Goal: Transaction & Acquisition: Purchase product/service

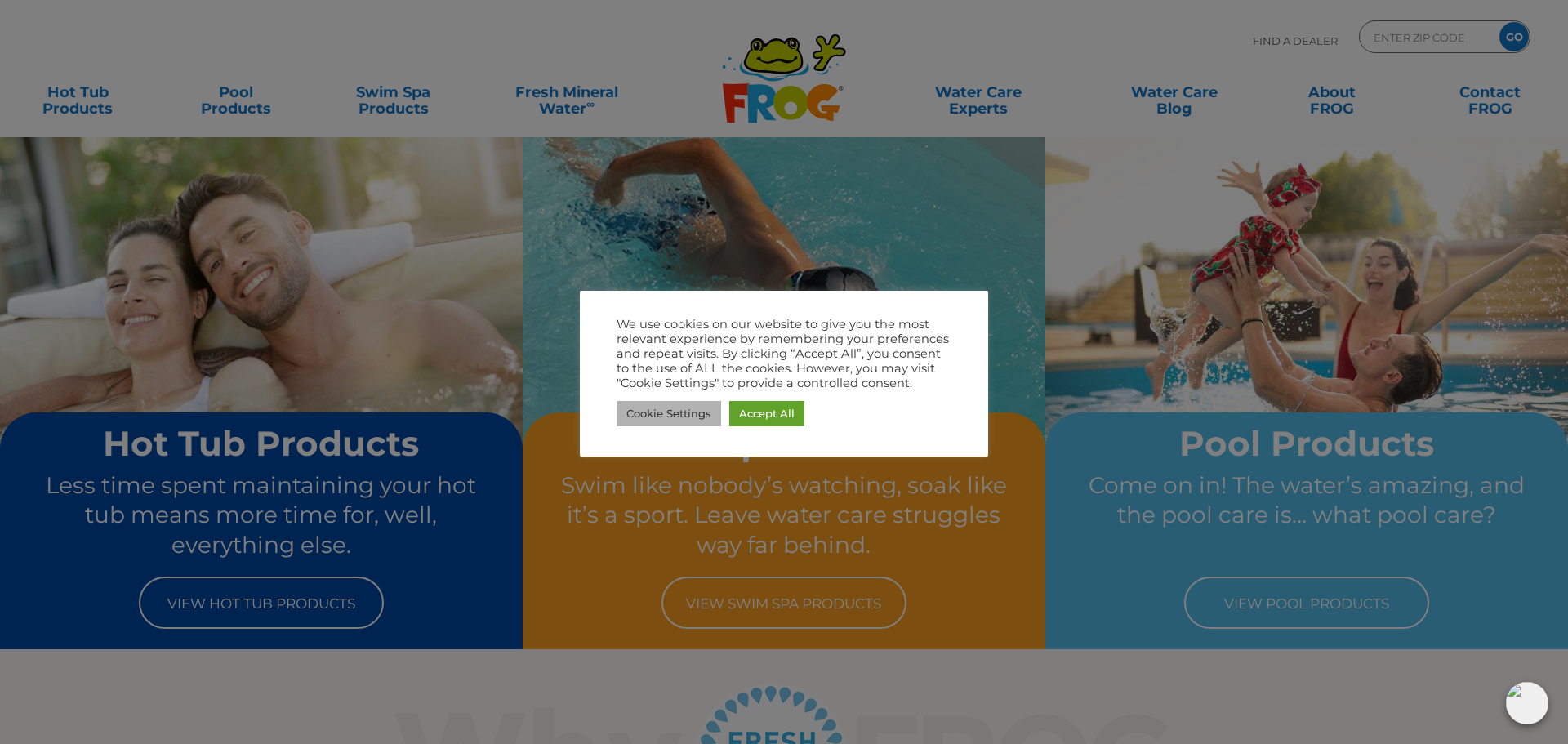
drag, startPoint x: 701, startPoint y: 411, endPoint x: 692, endPoint y: 403, distance: 12.0
click at [696, 406] on link "Cookie Settings" at bounding box center [669, 414] width 104 height 26
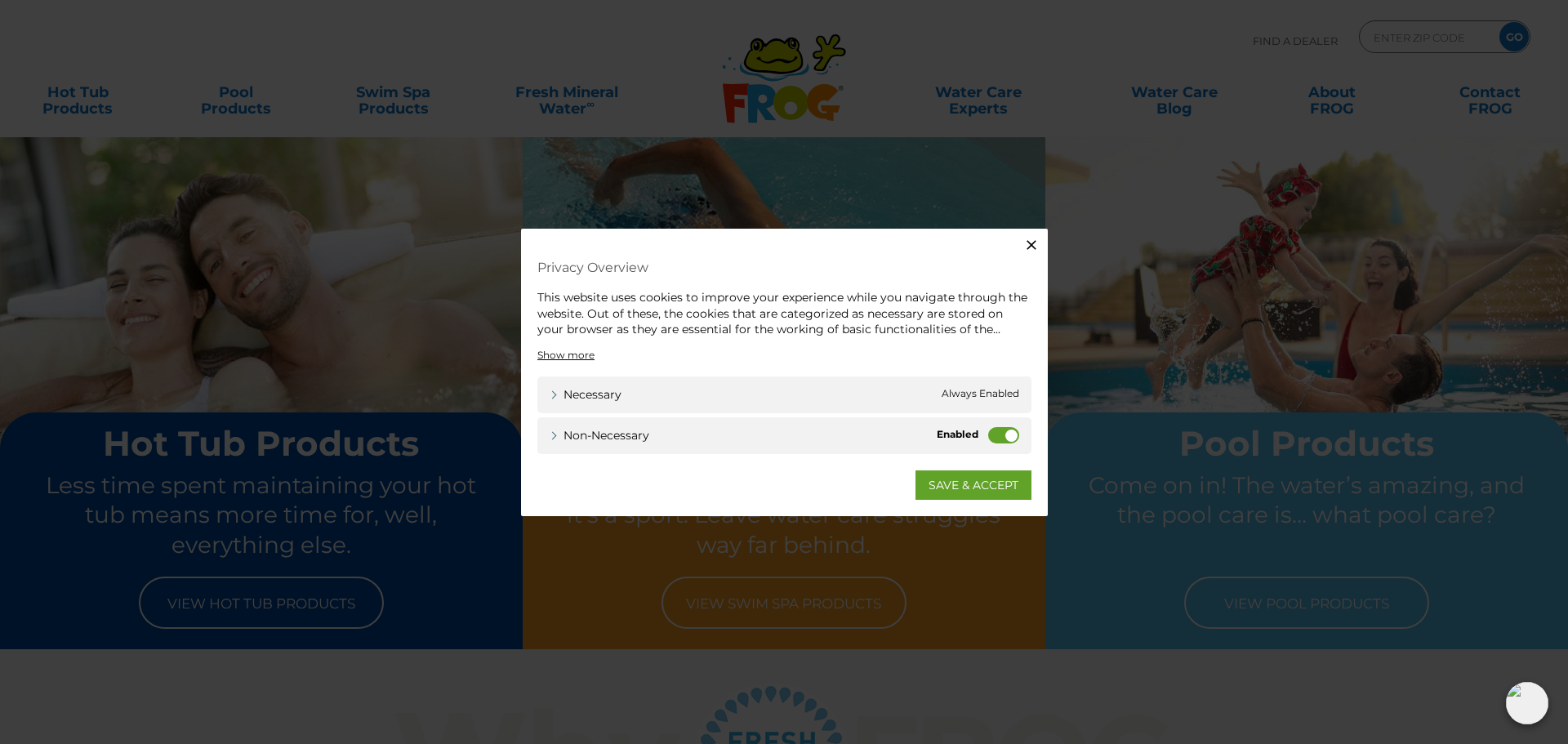
click at [1007, 438] on label "Non-necessary" at bounding box center [1003, 434] width 31 height 16
click at [0, 0] on input "Non-necessary" at bounding box center [0, 0] width 0 height 0
click at [1002, 469] on link "SAVE & ACCEPT" at bounding box center [974, 484] width 116 height 29
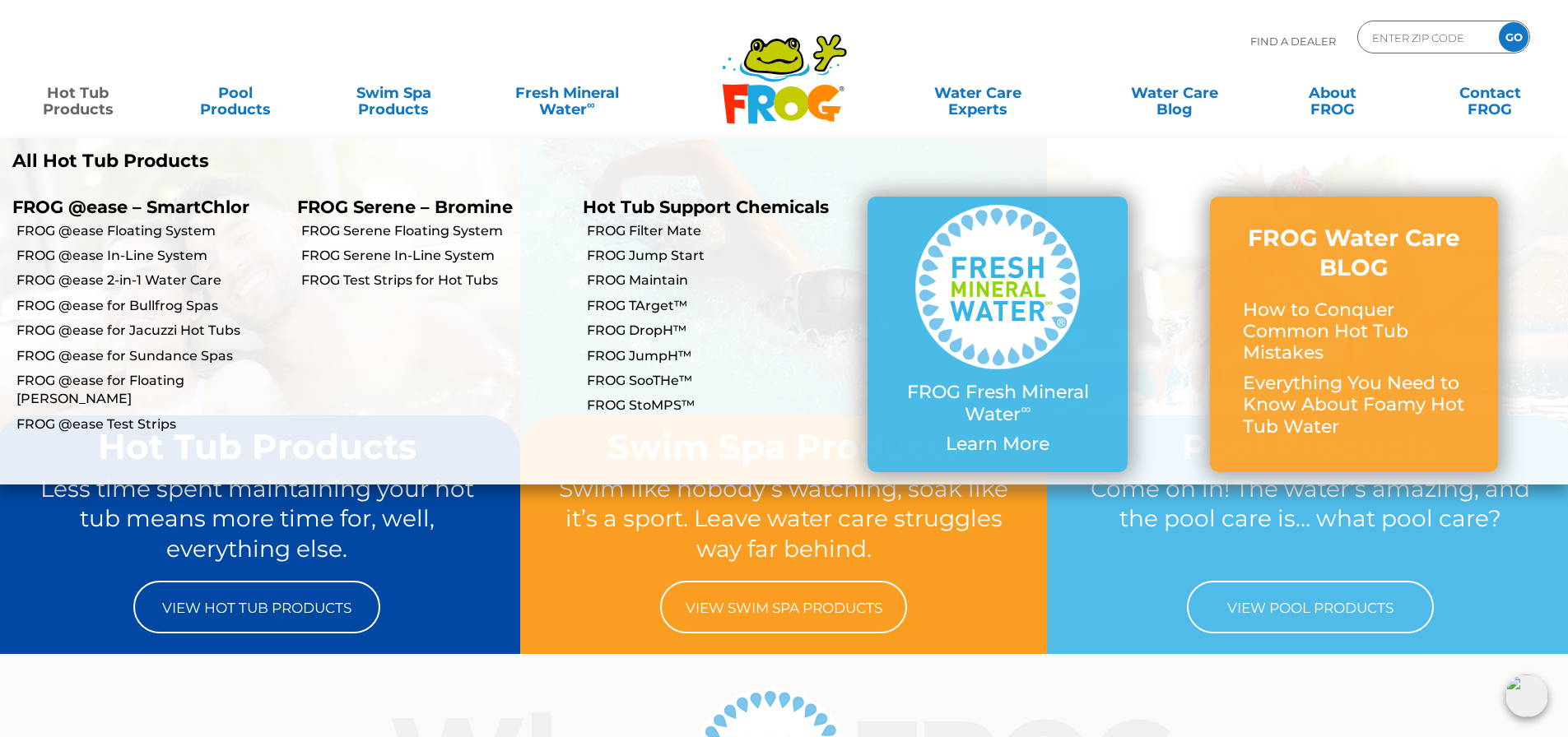
click at [99, 99] on link "Hot Tub Products" at bounding box center [77, 92] width 123 height 33
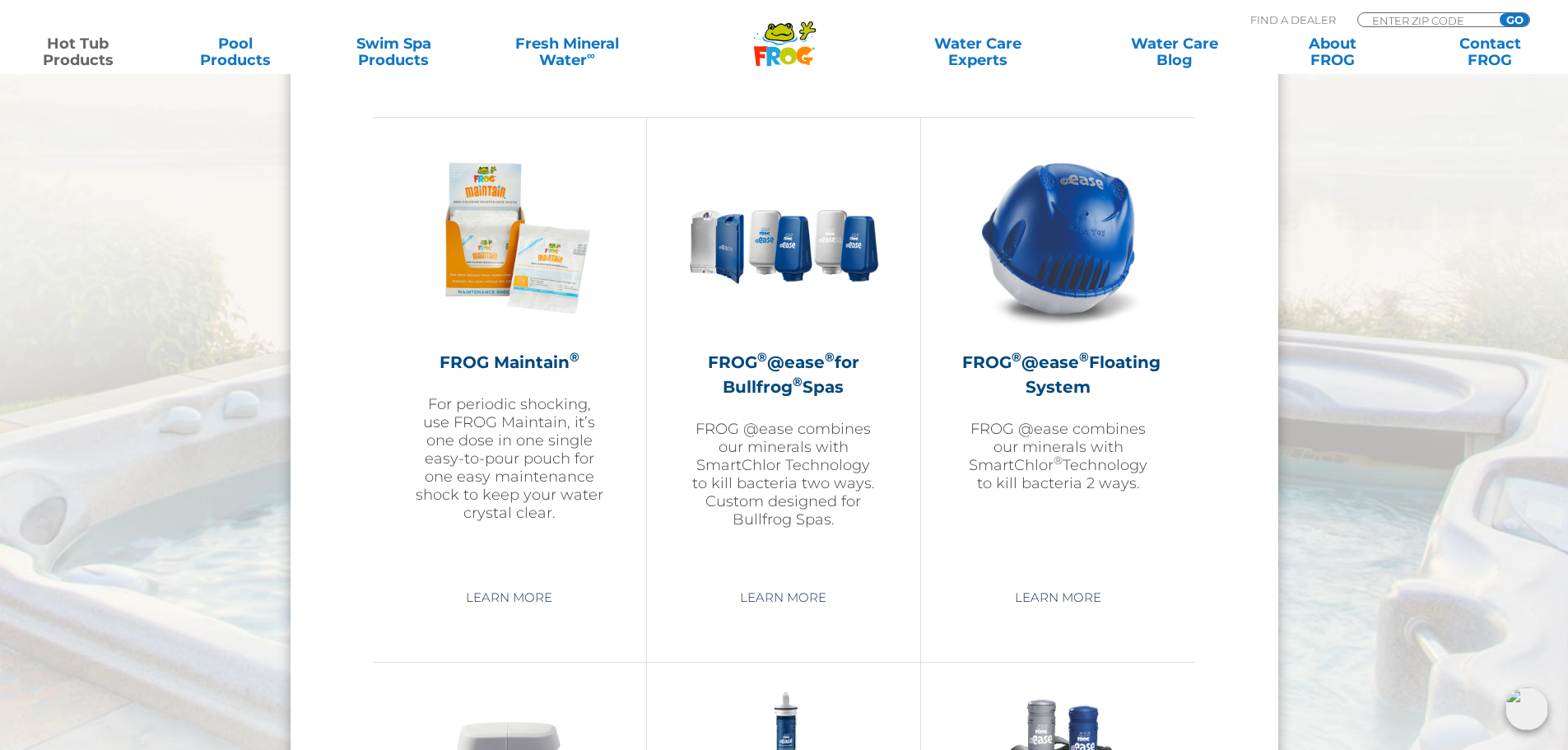
scroll to position [1812, 0]
click at [744, 269] on img at bounding box center [784, 237] width 191 height 191
